Goal: Communication & Community: Answer question/provide support

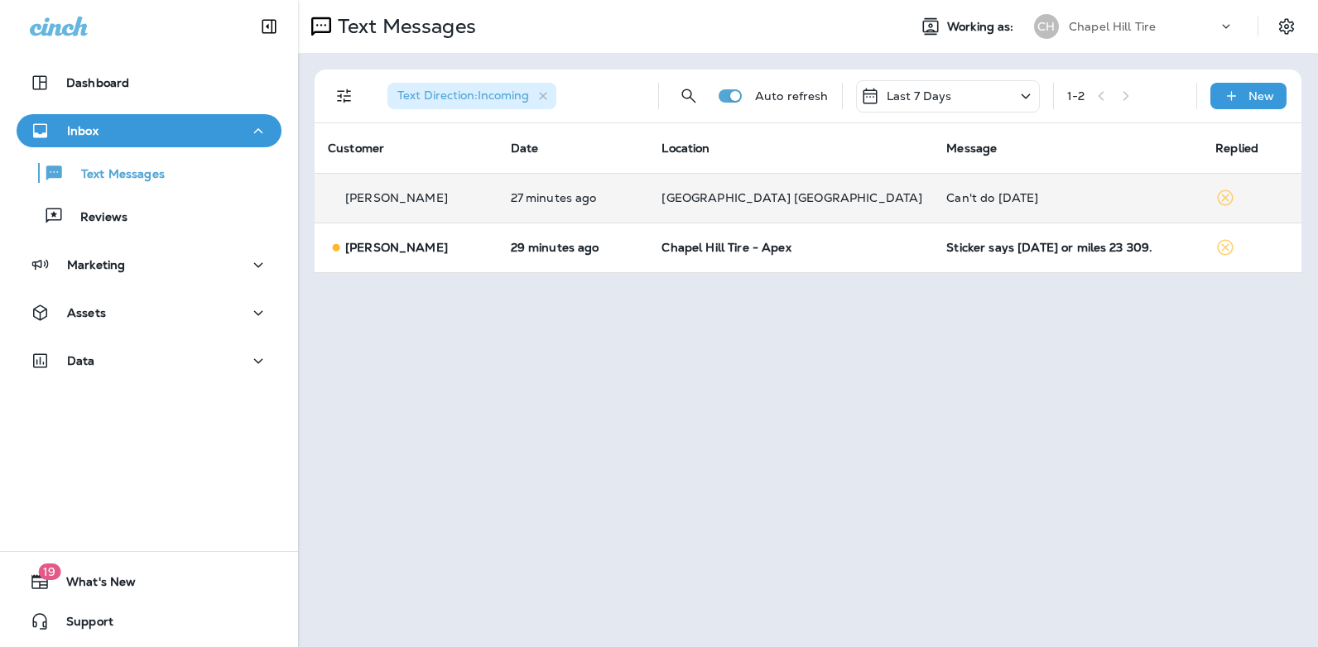
click at [1022, 196] on div "Can't do [DATE]" at bounding box center [1067, 197] width 243 height 13
click at [1022, 196] on div at bounding box center [1103, 122] width 546 height 219
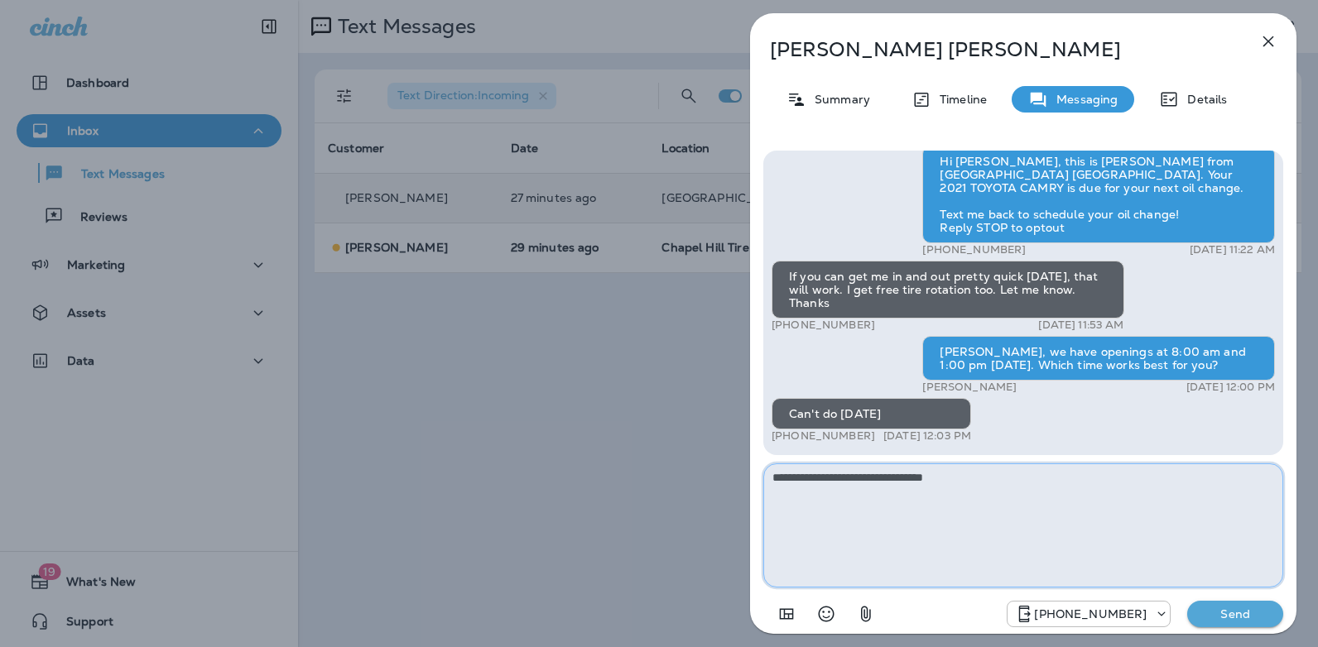
type textarea "**********"
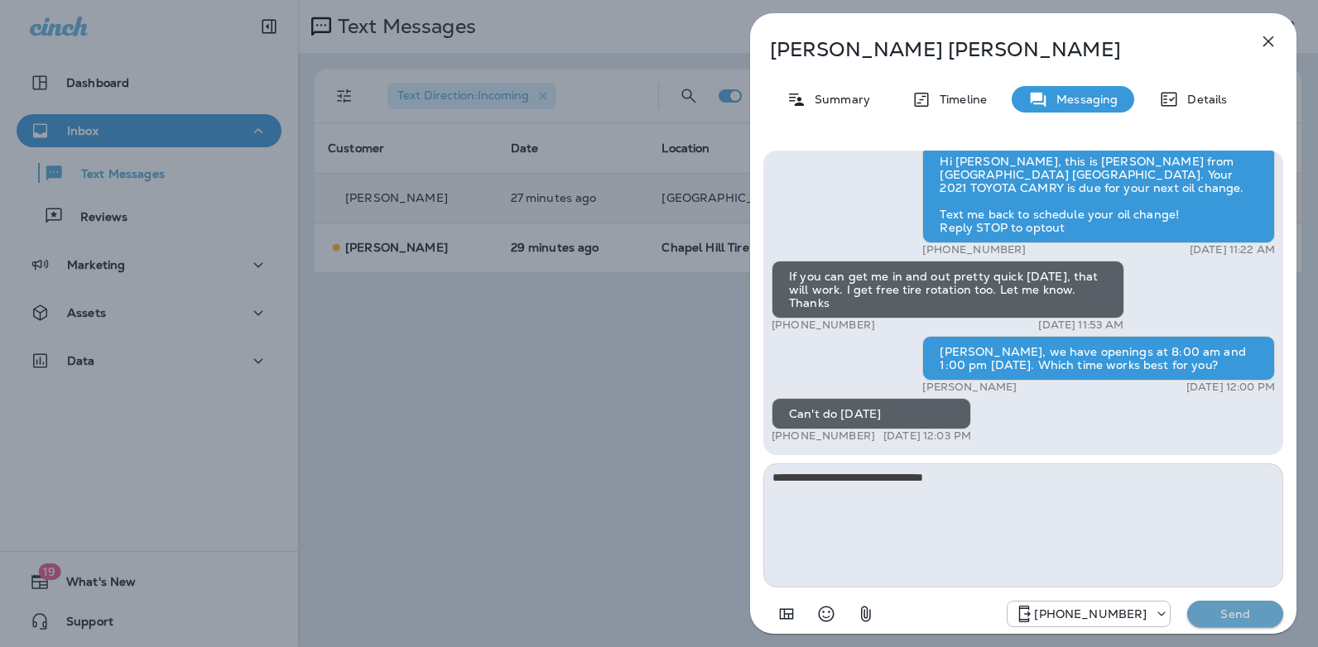
click at [1259, 611] on p "Send" at bounding box center [1235, 614] width 70 height 15
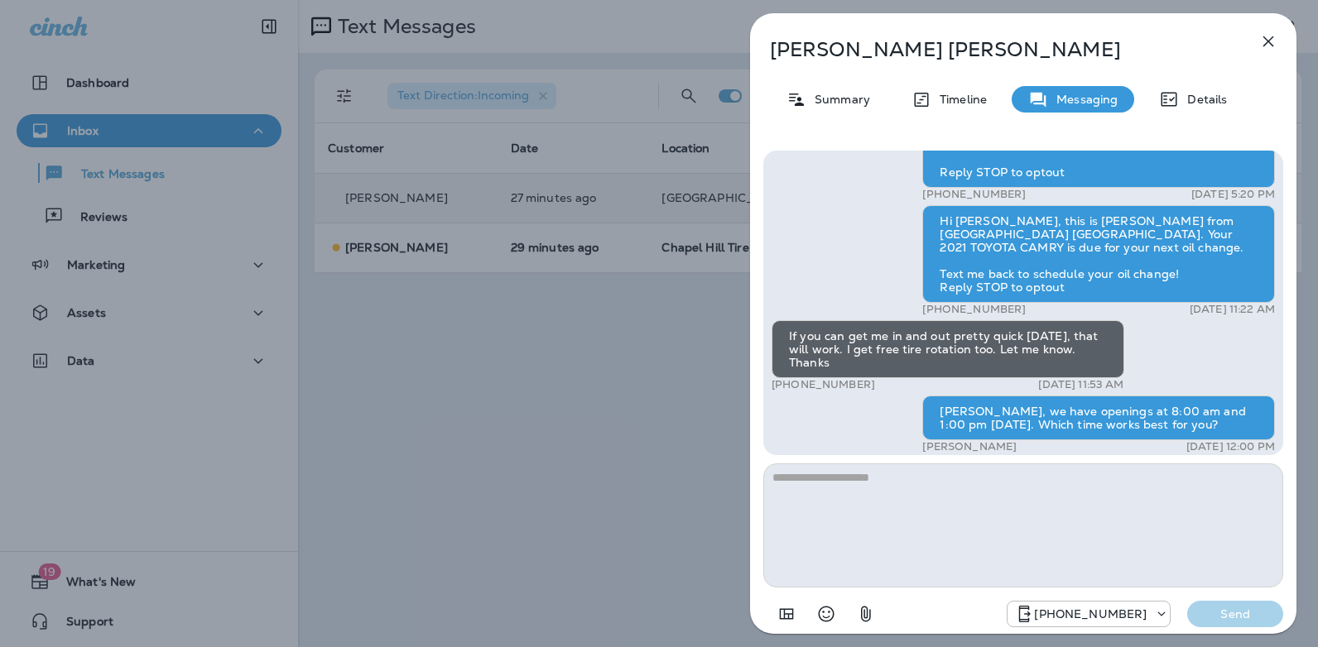
scroll to position [-153, 0]
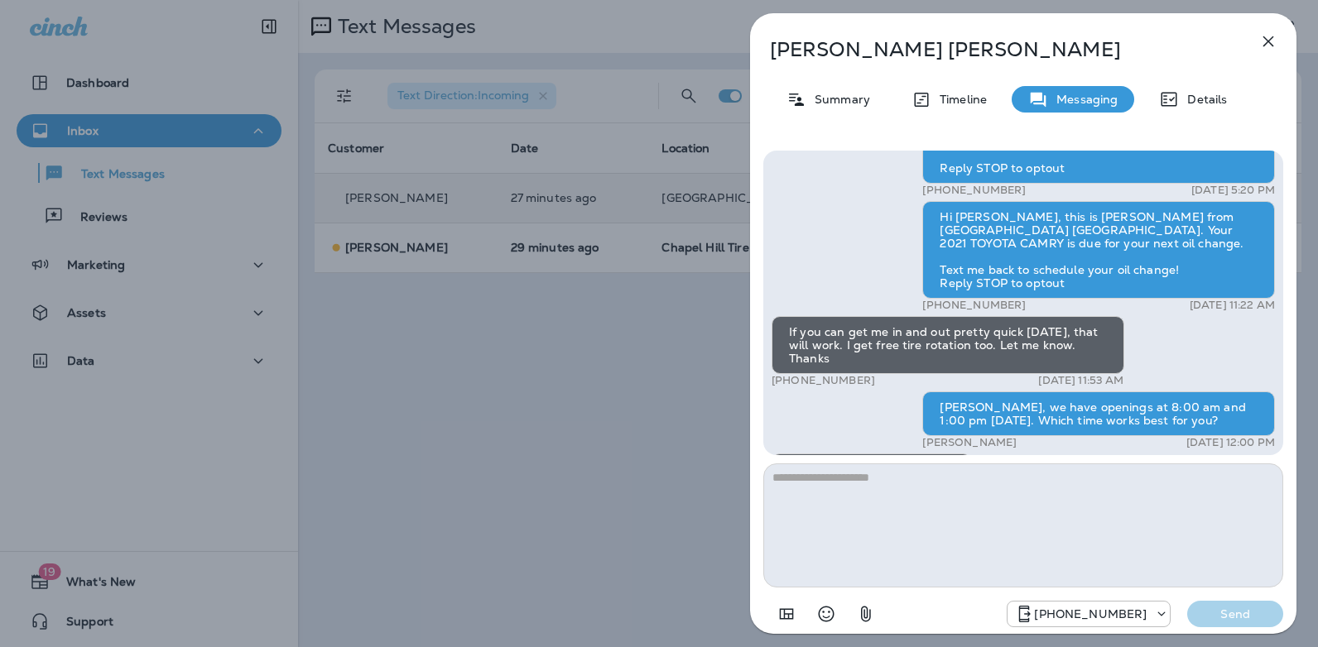
drag, startPoint x: 867, startPoint y: 382, endPoint x: 785, endPoint y: 378, distance: 82.0
click at [785, 378] on div "+1 (540) 314-5291 [DATE] 11:53 AM" at bounding box center [948, 380] width 353 height 13
copy p "[PHONE_NUMBER]"
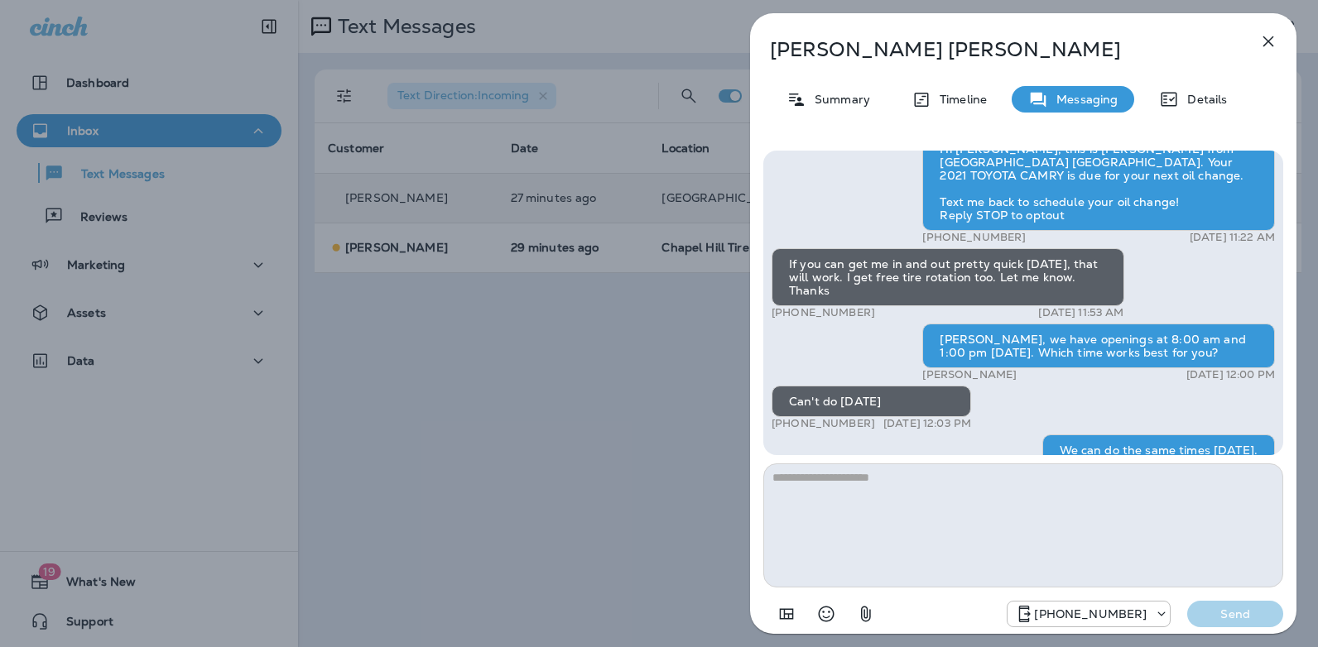
scroll to position [0, 0]
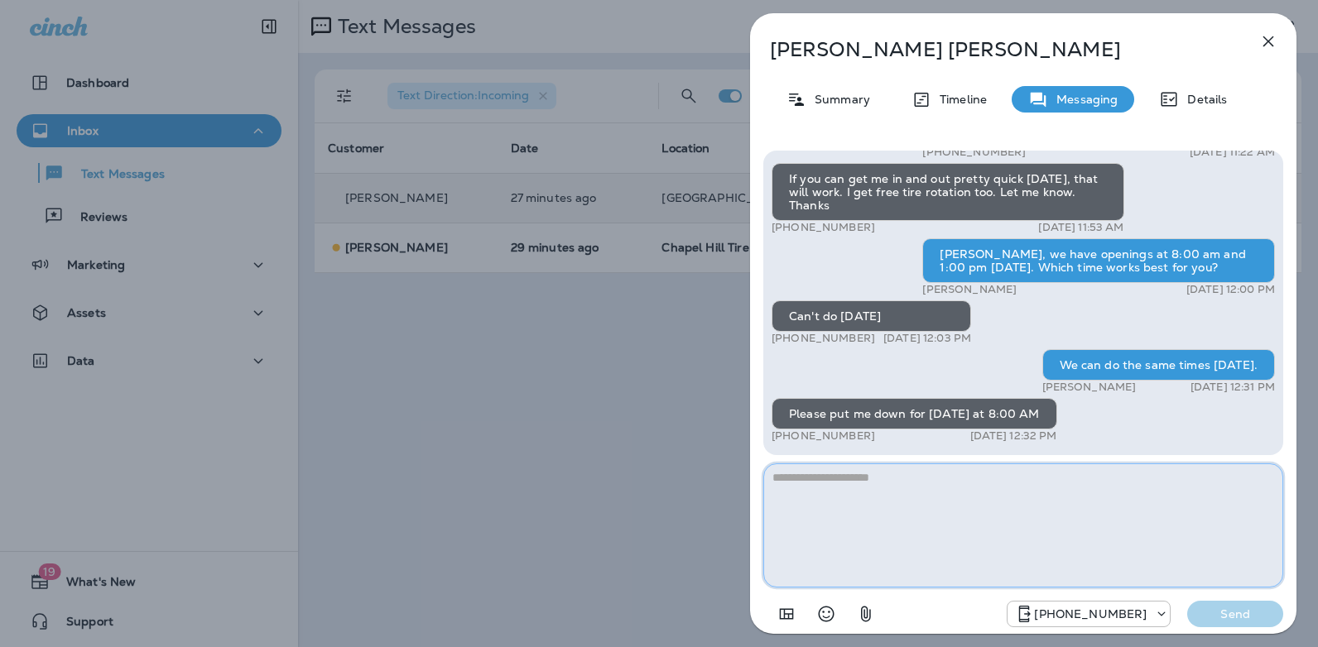
click at [908, 502] on textarea at bounding box center [1023, 526] width 520 height 124
type textarea "**********"
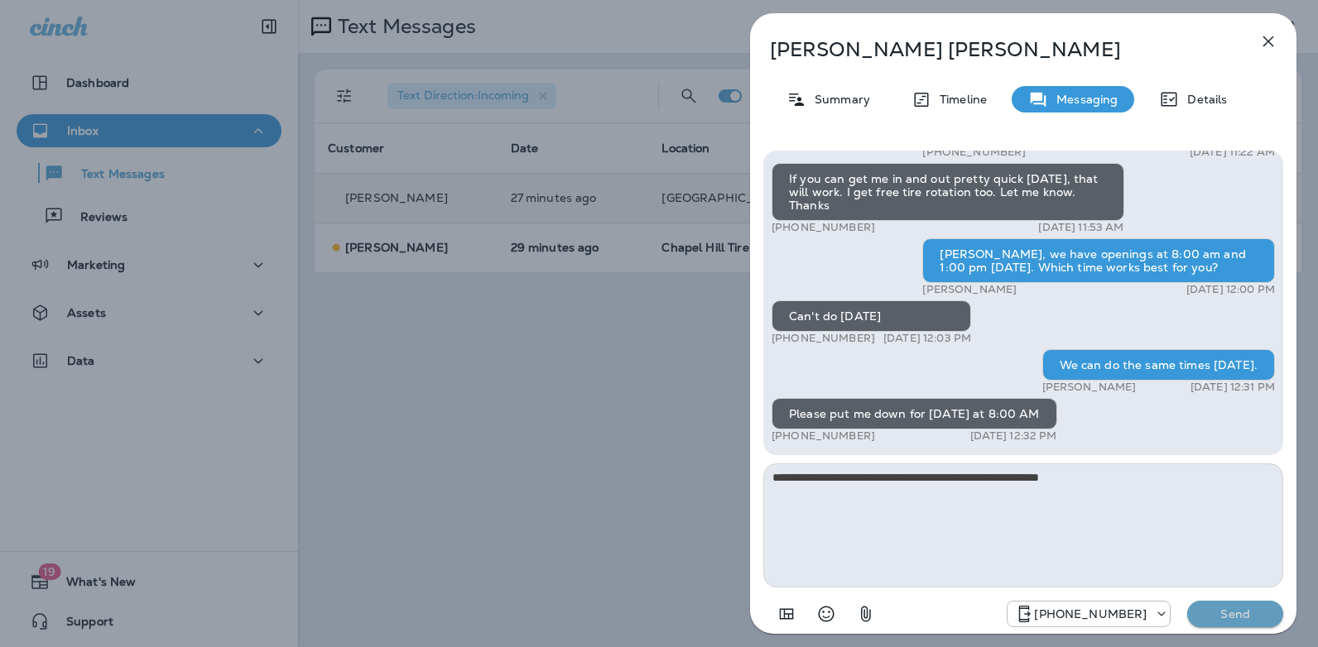
click at [1228, 613] on p "Send" at bounding box center [1235, 614] width 70 height 15
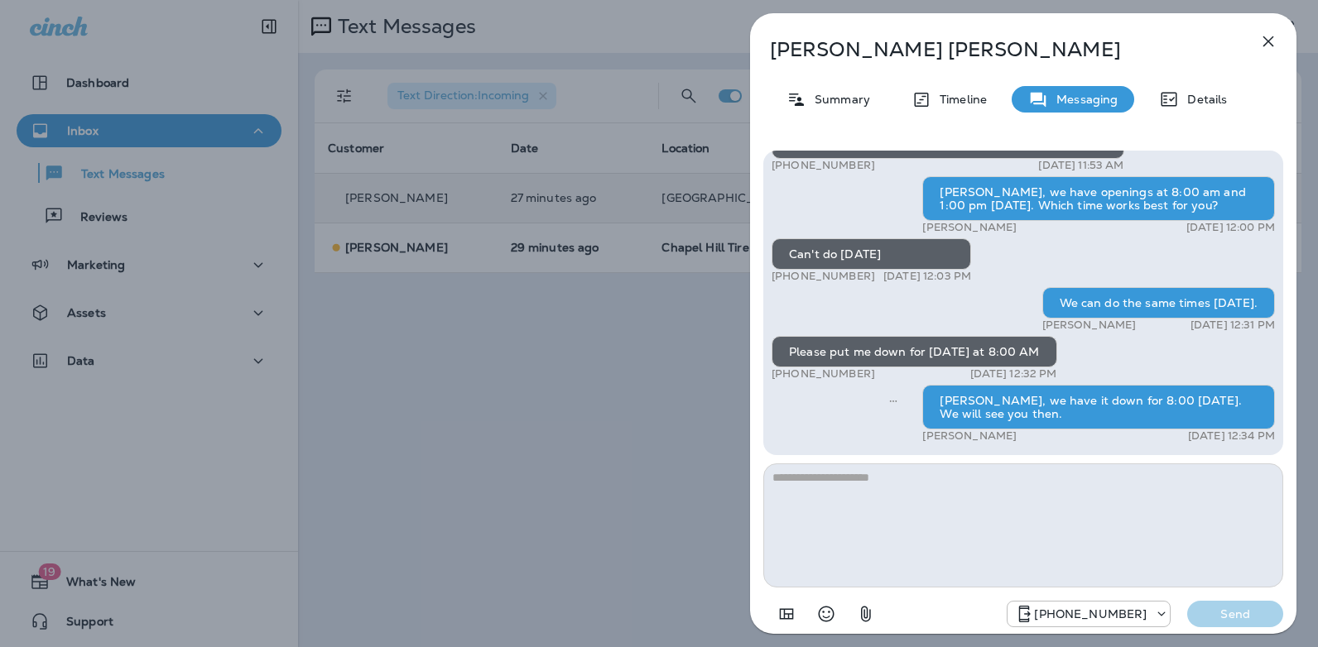
click at [1262, 40] on icon "button" at bounding box center [1268, 41] width 20 height 20
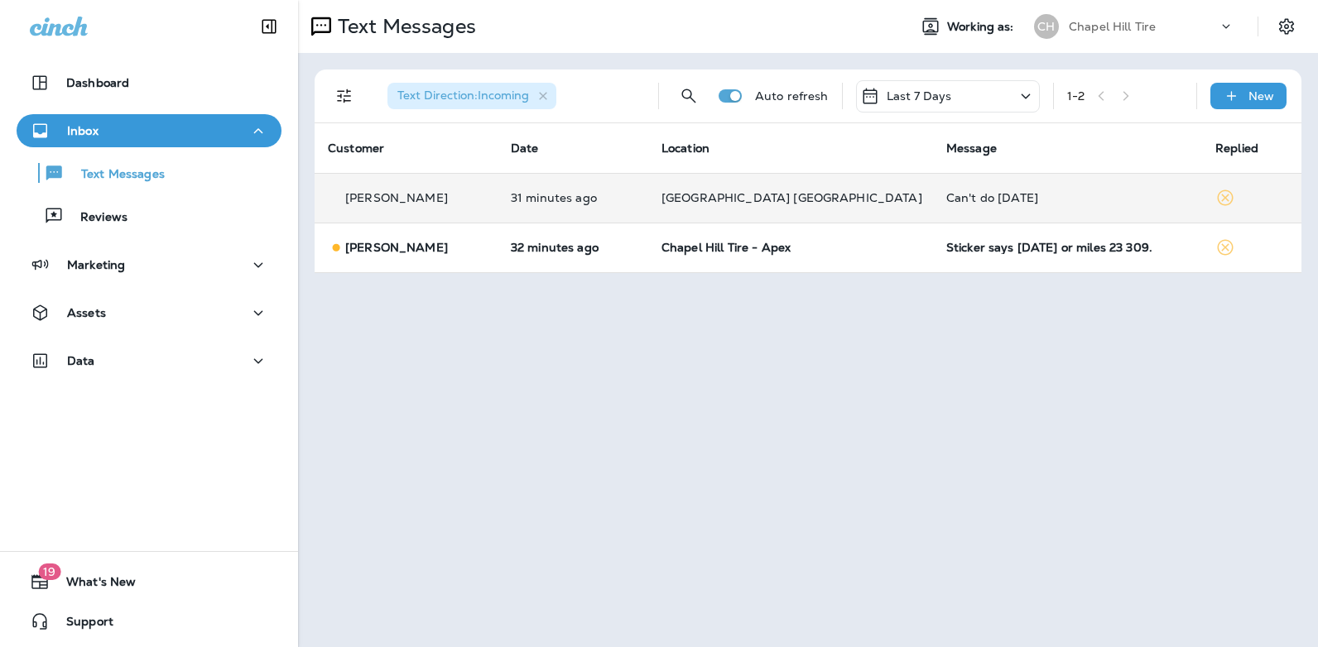
click at [1027, 98] on icon at bounding box center [1026, 96] width 20 height 21
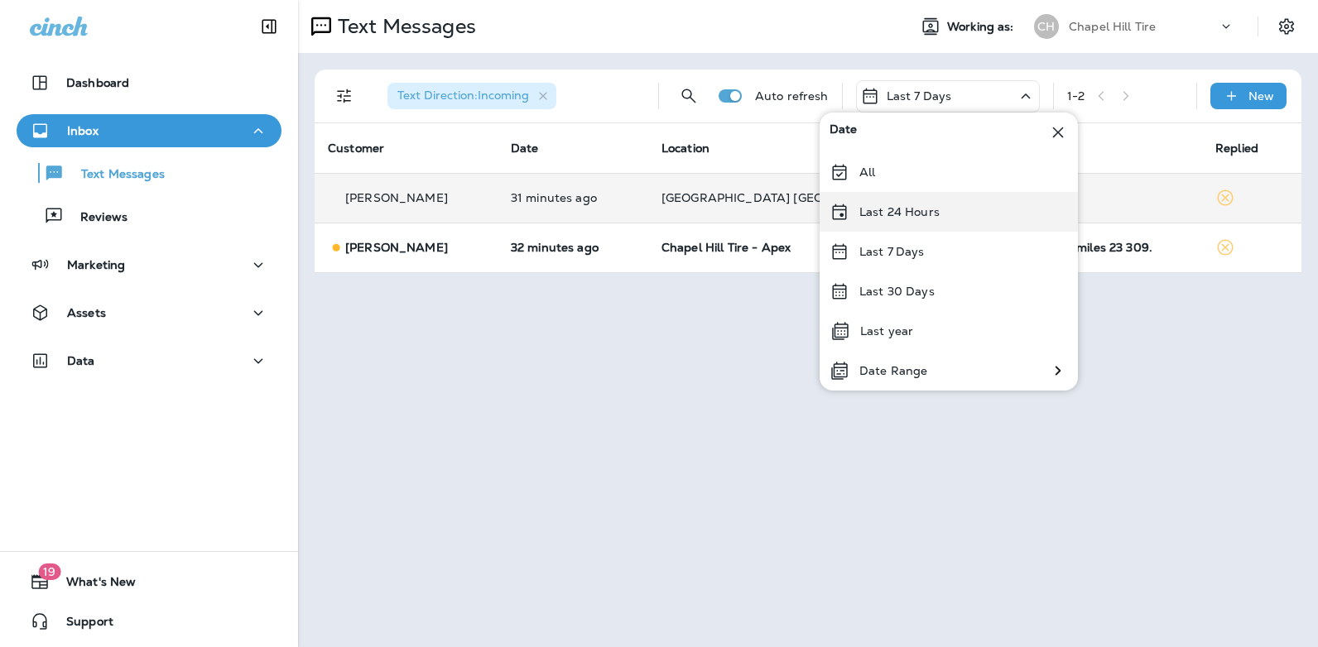
click at [954, 219] on div "Last 24 Hours" at bounding box center [949, 212] width 258 height 40
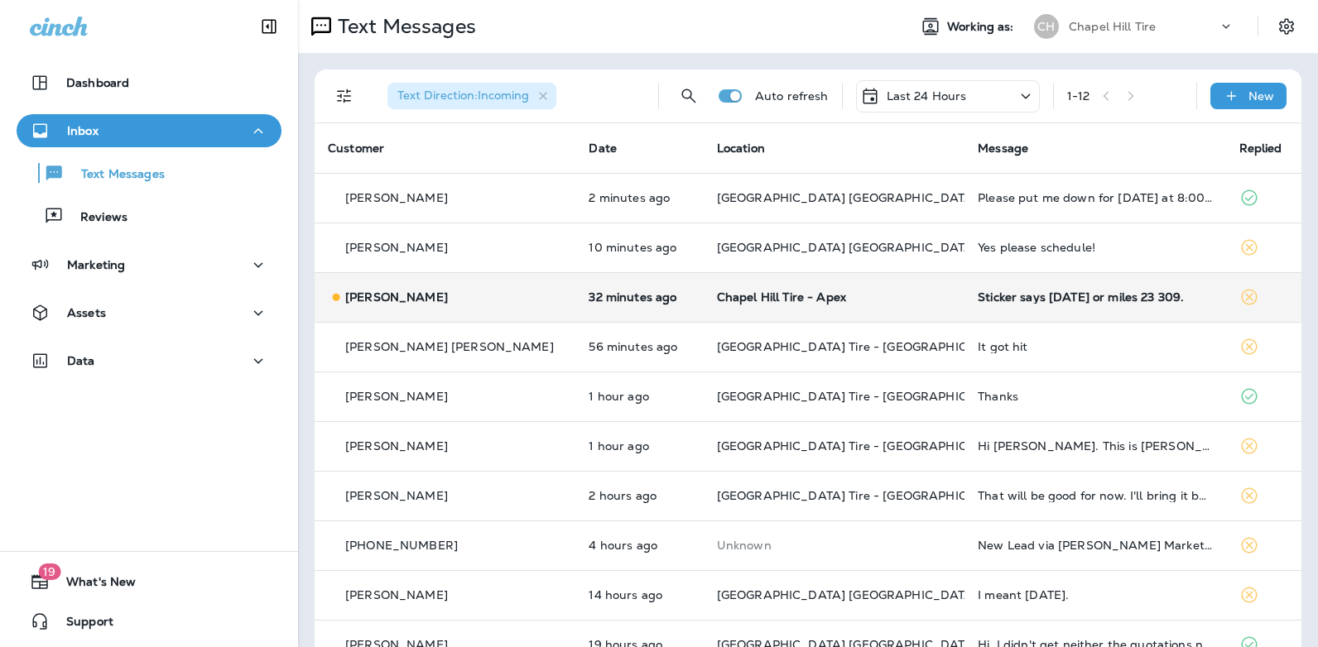
click at [1031, 300] on div "Sticker says [DATE] or miles 23 309." at bounding box center [1095, 297] width 234 height 13
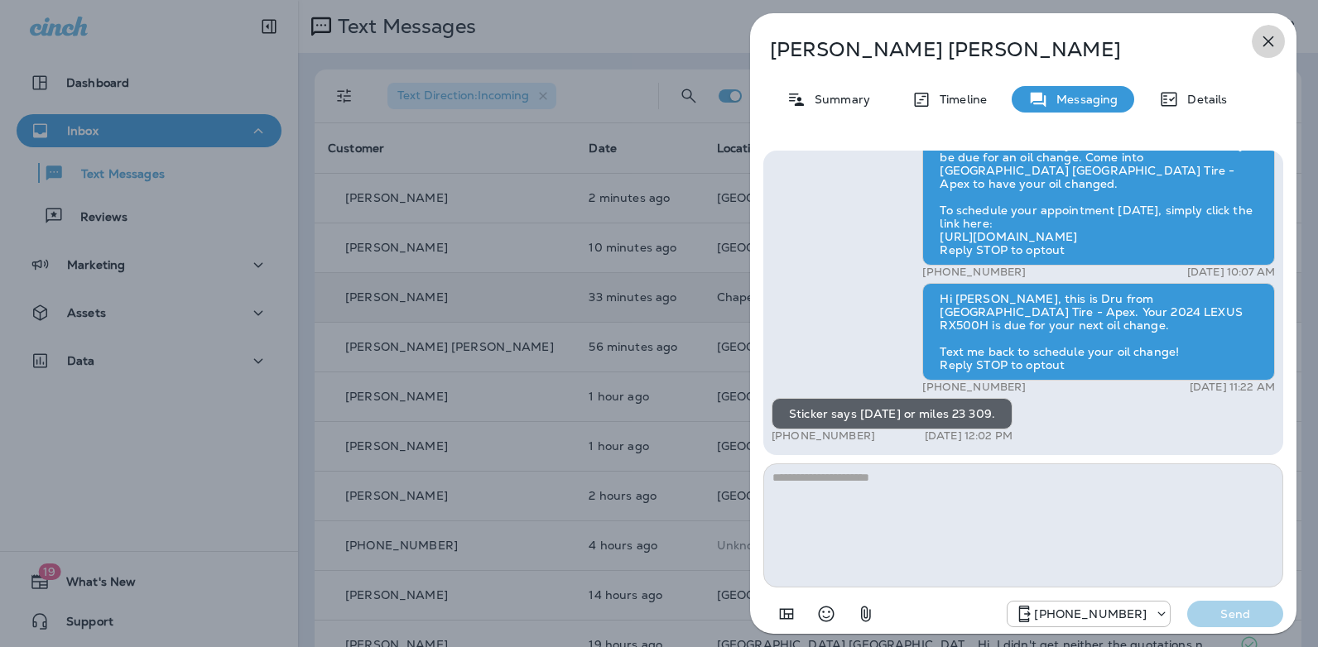
click at [1272, 41] on icon "button" at bounding box center [1268, 41] width 20 height 20
